Goal: Information Seeking & Learning: Learn about a topic

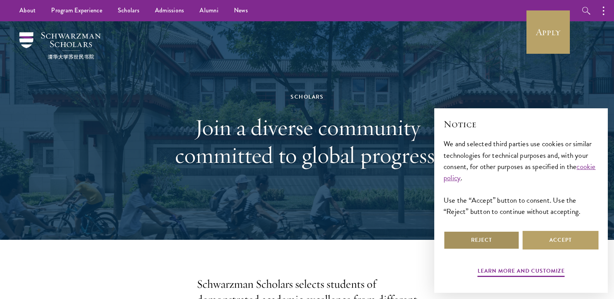
click at [501, 237] on button "Reject" at bounding box center [481, 240] width 76 height 19
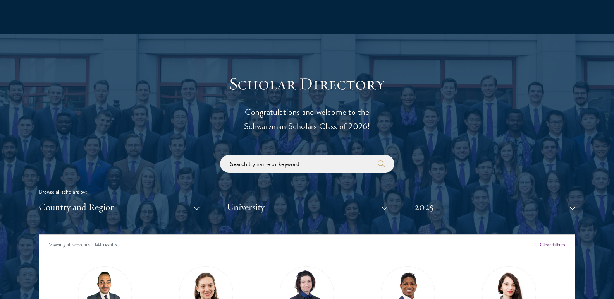
scroll to position [801, 0]
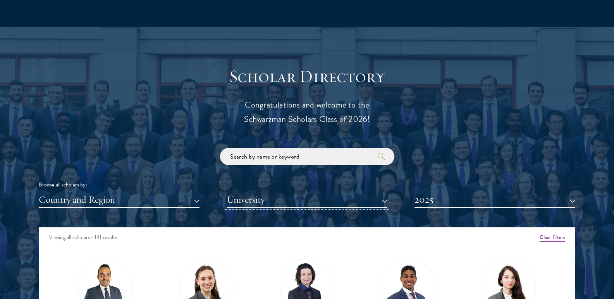
click at [343, 197] on button "University" at bounding box center [307, 200] width 161 height 16
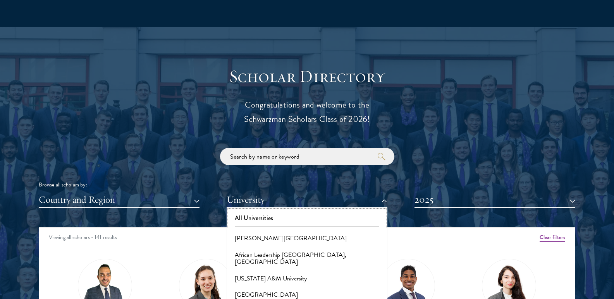
click at [369, 222] on button "All Universities" at bounding box center [307, 218] width 156 height 16
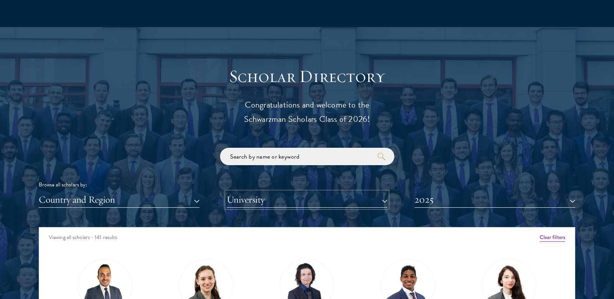
click at [369, 200] on button "University" at bounding box center [307, 200] width 161 height 16
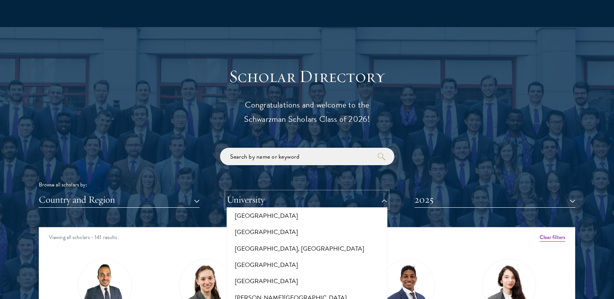
scroll to position [3404, 0]
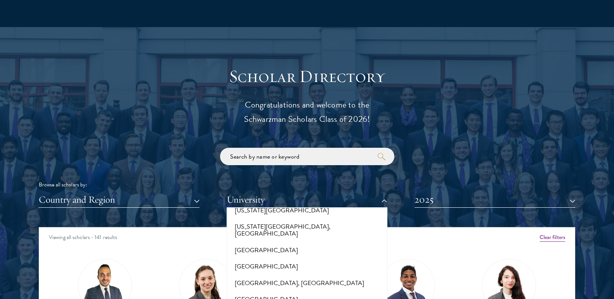
click at [82, 157] on div "Browse all scholars by: Country and Region All Countries and Regions [GEOGRAPHI…" at bounding box center [307, 178] width 536 height 60
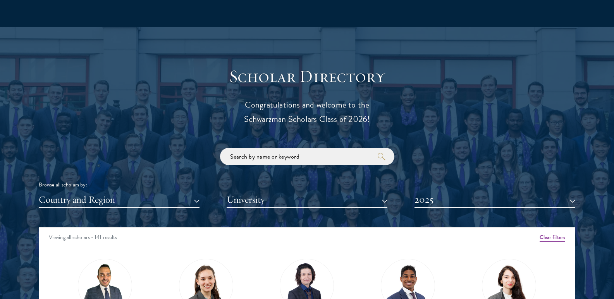
click at [313, 223] on div "Scholar Directory Congratulations and welcome to the Schwarzman Scholars Class …" at bounding box center [307, 263] width 536 height 394
click at [314, 201] on button "University" at bounding box center [307, 200] width 161 height 16
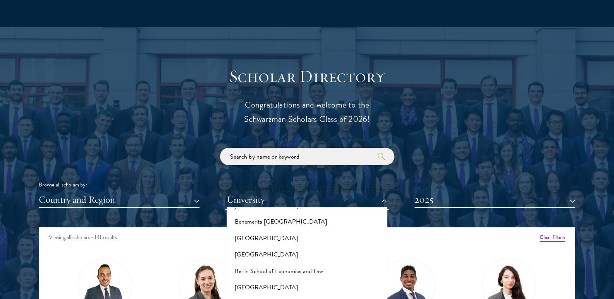
scroll to position [0, 0]
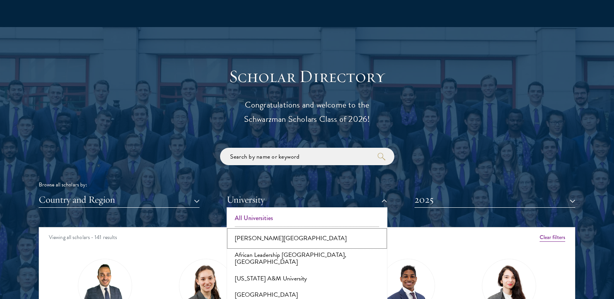
click at [325, 245] on button "[PERSON_NAME][GEOGRAPHIC_DATA]" at bounding box center [307, 238] width 156 height 16
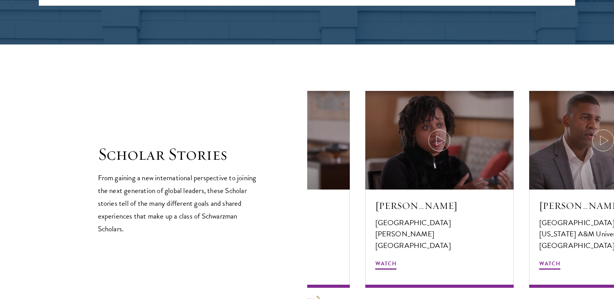
scroll to position [1277, 0]
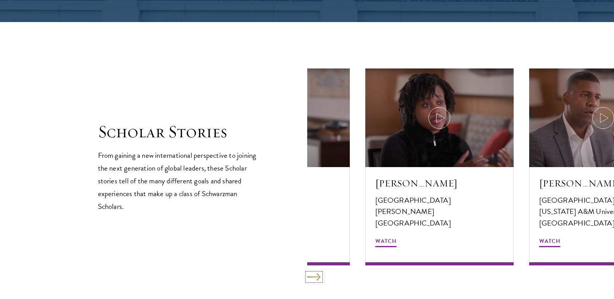
click at [315, 278] on button at bounding box center [314, 277] width 14 height 8
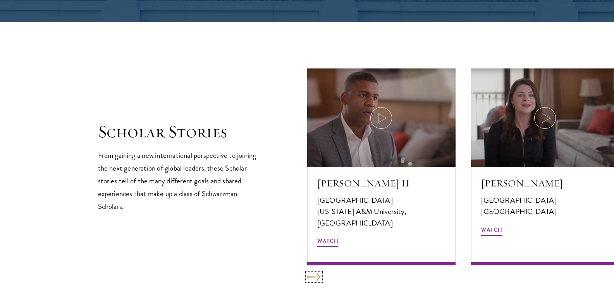
click at [315, 278] on button at bounding box center [314, 277] width 14 height 8
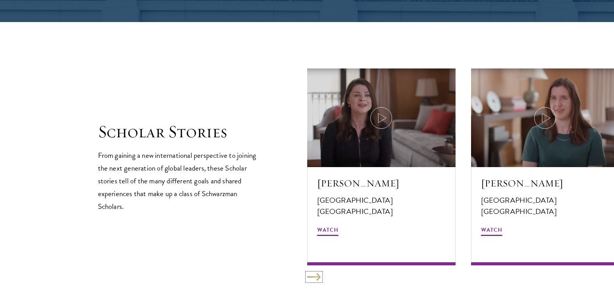
click at [315, 278] on button at bounding box center [314, 277] width 14 height 8
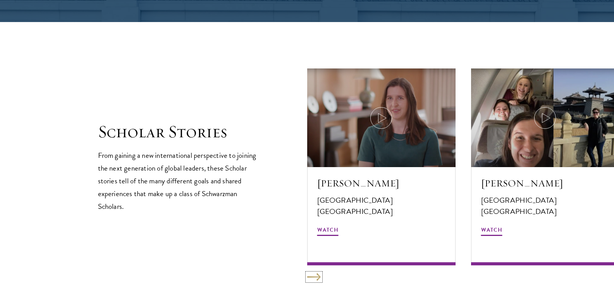
click at [315, 278] on button at bounding box center [314, 277] width 14 height 8
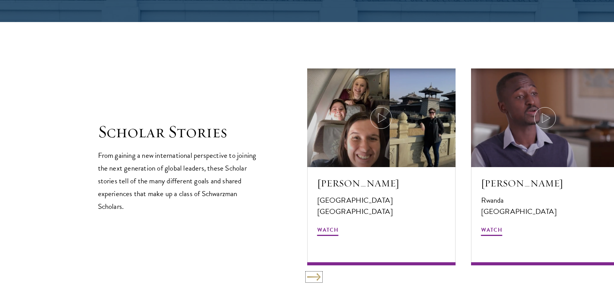
click at [314, 278] on button at bounding box center [314, 277] width 14 height 8
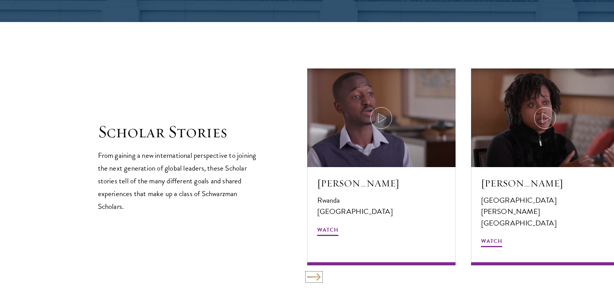
click at [314, 278] on button at bounding box center [314, 277] width 14 height 8
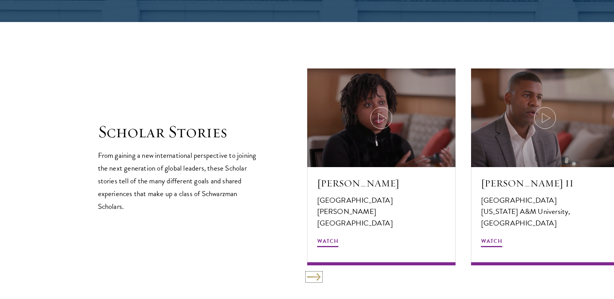
click at [314, 278] on button at bounding box center [314, 277] width 14 height 8
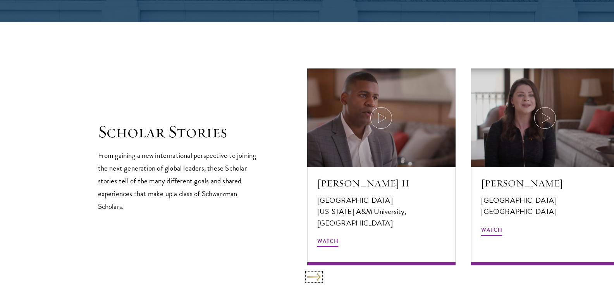
click at [314, 278] on button at bounding box center [314, 277] width 14 height 8
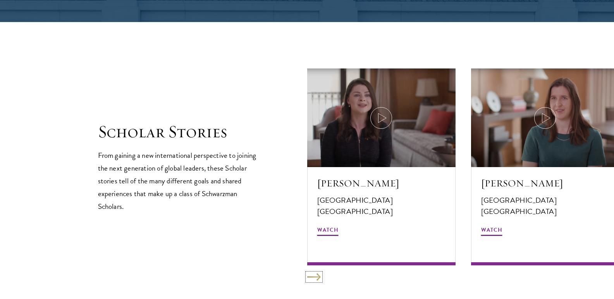
click at [314, 278] on button at bounding box center [314, 277] width 14 height 8
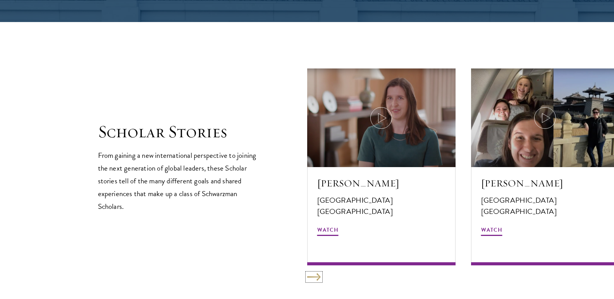
click at [314, 278] on button at bounding box center [314, 277] width 14 height 8
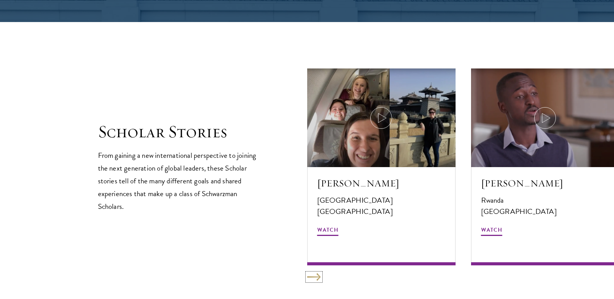
click at [314, 278] on button at bounding box center [314, 277] width 14 height 8
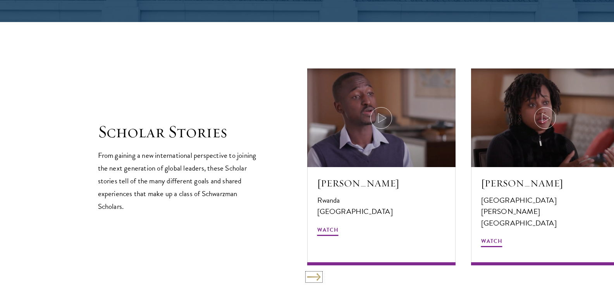
click at [314, 278] on button at bounding box center [314, 277] width 14 height 8
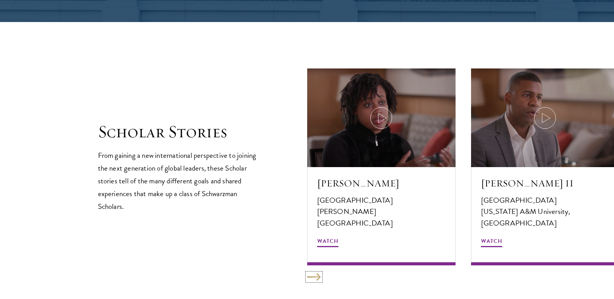
click at [314, 278] on button at bounding box center [314, 277] width 14 height 8
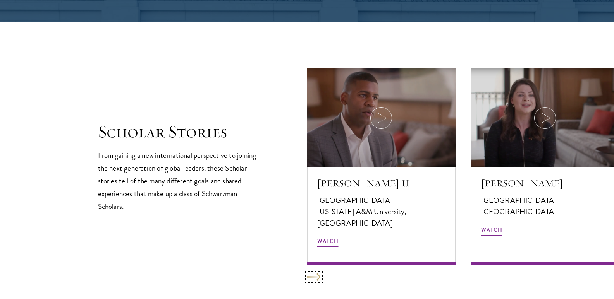
click at [314, 278] on button at bounding box center [314, 277] width 14 height 8
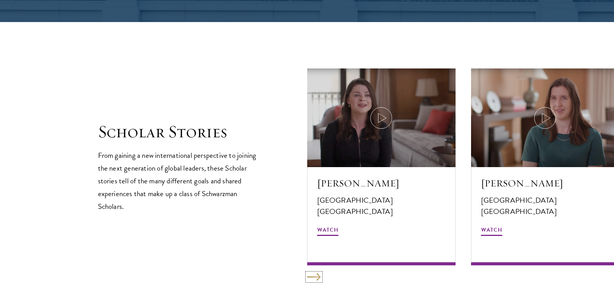
click at [314, 278] on button at bounding box center [314, 277] width 14 height 8
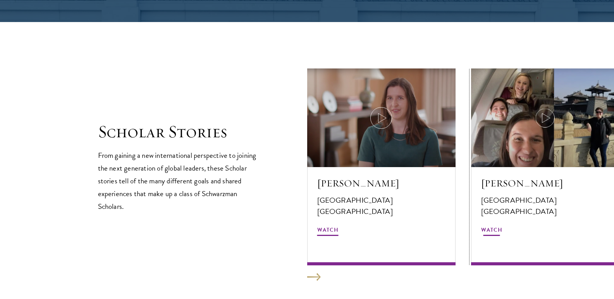
click at [613, 148] on html "About Overview Leadership Donors Program Experience Overview Curriculum Student…" at bounding box center [307, 82] width 614 height 2718
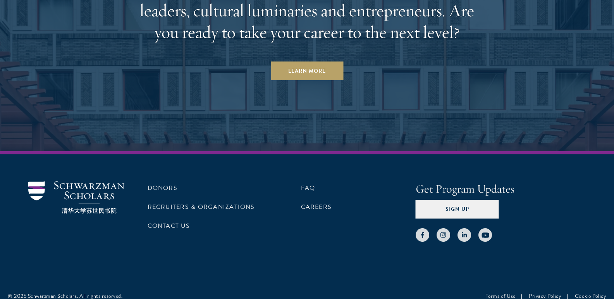
scroll to position [2421, 0]
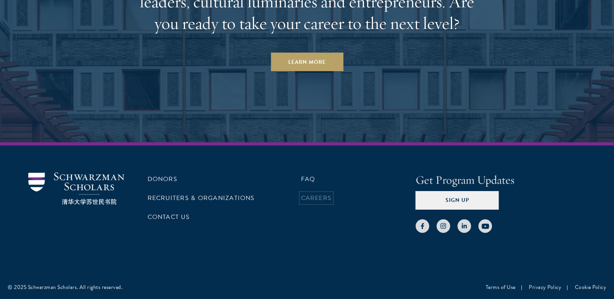
click at [311, 200] on link "Careers" at bounding box center [316, 198] width 31 height 9
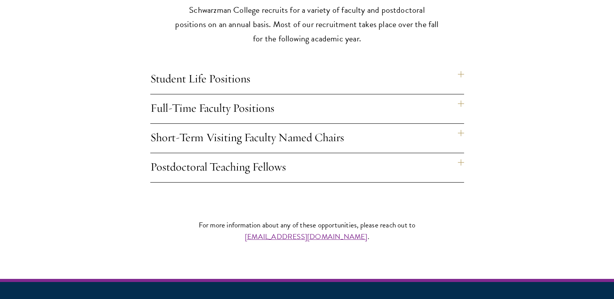
scroll to position [656, 0]
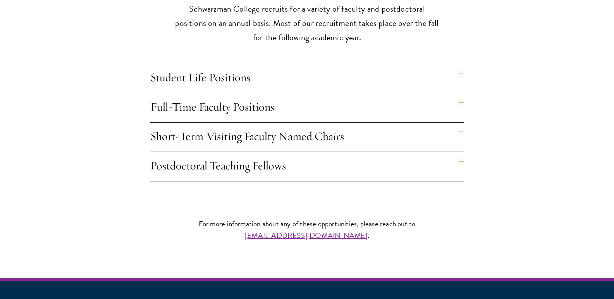
click at [428, 64] on h4 "Student Life Positions" at bounding box center [307, 78] width 314 height 29
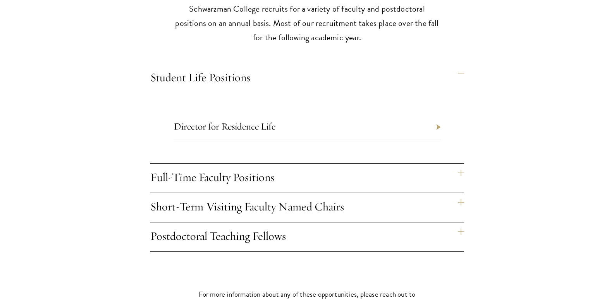
click at [446, 164] on h4 "Full-Time Faculty Positions" at bounding box center [307, 178] width 314 height 29
